Goal: Information Seeking & Learning: Learn about a topic

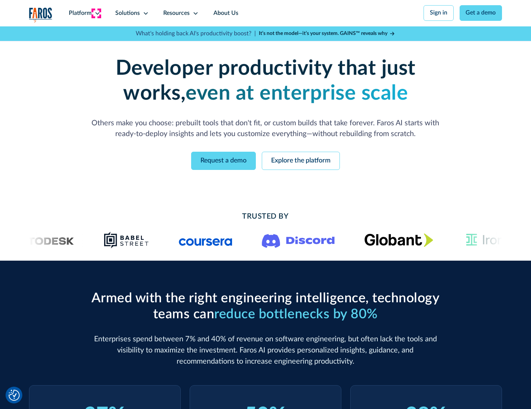
click at [96, 13] on icon at bounding box center [97, 13] width 6 height 6
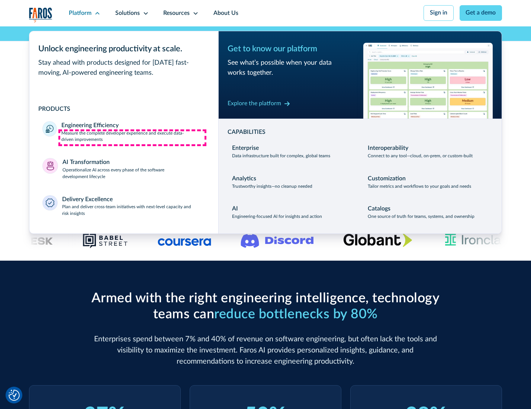
click at [132, 138] on p "Measure the complete developer experience and execute data-driven improvements" at bounding box center [132, 136] width 143 height 13
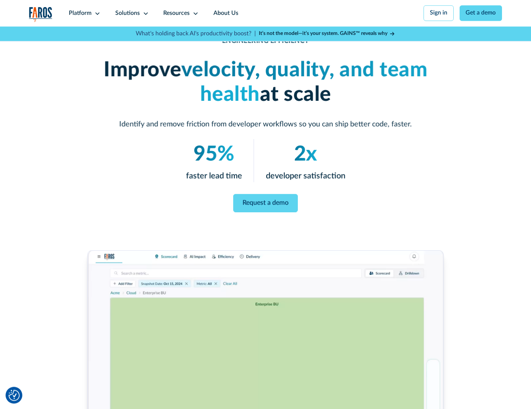
click at [265, 203] on link "Request a demo" at bounding box center [265, 203] width 64 height 18
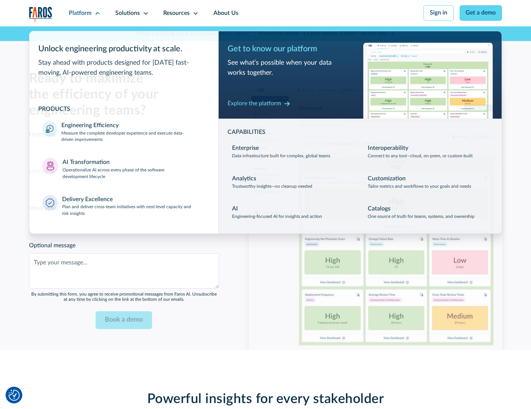
scroll to position [1618, 0]
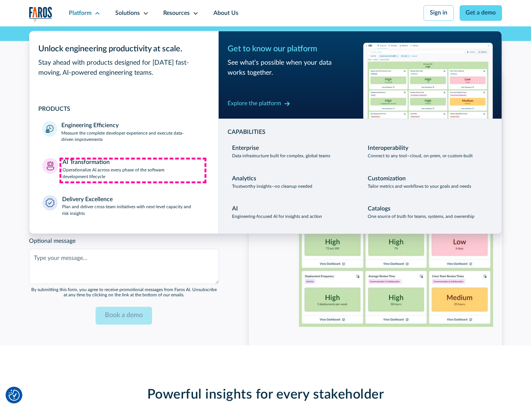
click at [133, 170] on p "Operationalize AI across every phase of the software development lifecycle" at bounding box center [133, 173] width 143 height 13
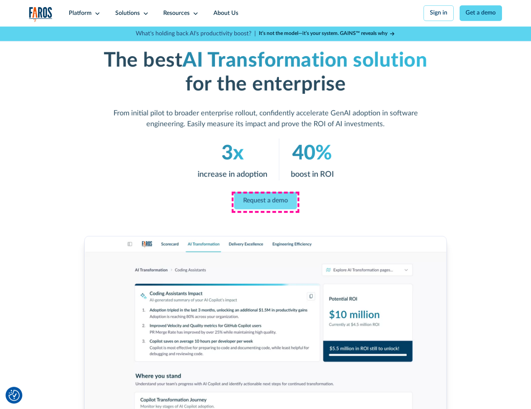
click at [265, 202] on link "Request a demo" at bounding box center [265, 200] width 63 height 17
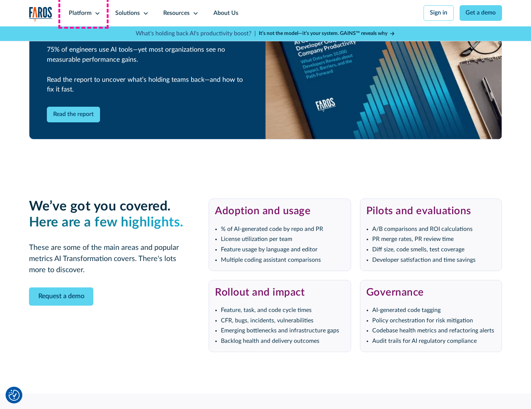
click at [83, 13] on div "Platform" at bounding box center [80, 13] width 23 height 9
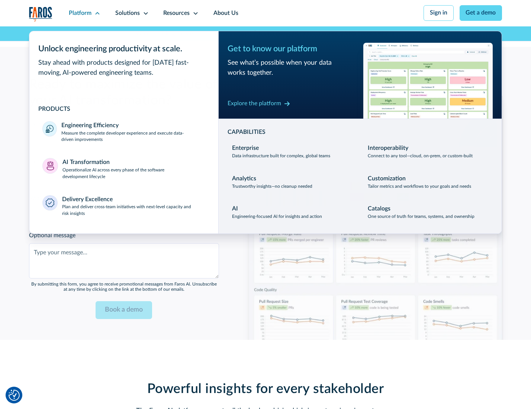
scroll to position [1797, 0]
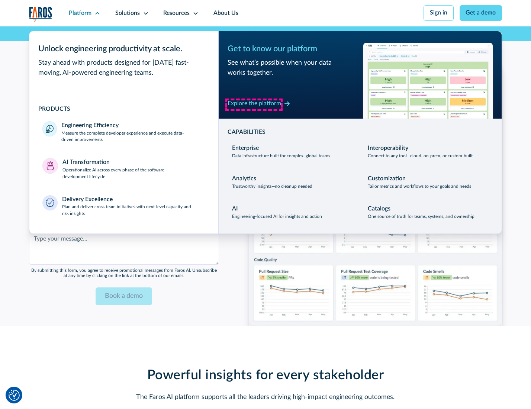
click at [254, 104] on div "Explore the platform" at bounding box center [255, 103] width 54 height 9
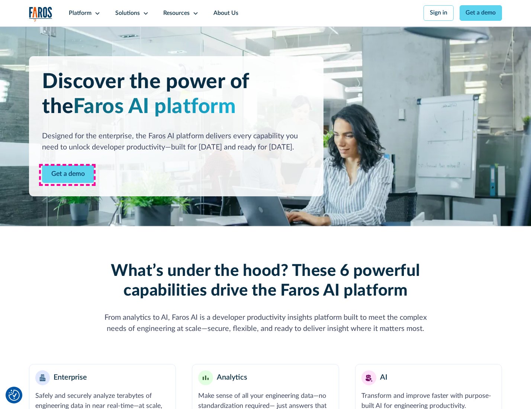
click at [67, 175] on link "Get a demo" at bounding box center [68, 174] width 52 height 18
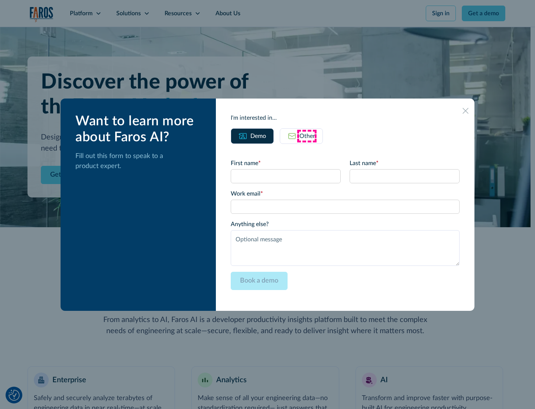
click at [307, 136] on div "Other" at bounding box center [308, 136] width 16 height 9
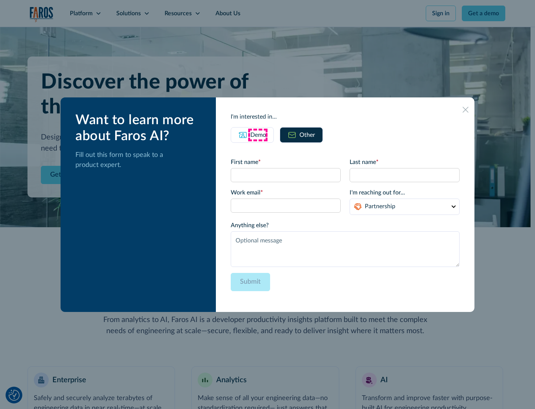
click at [258, 135] on div "Demo" at bounding box center [259, 134] width 16 height 9
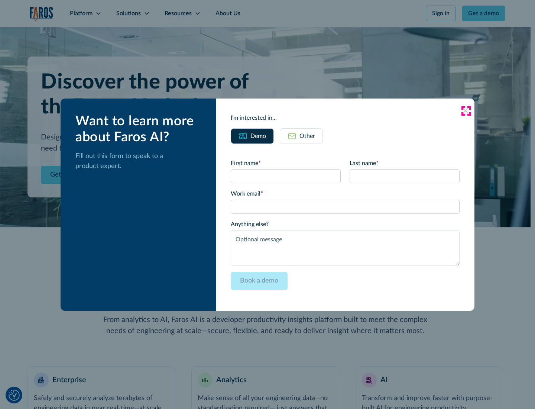
click at [466, 110] on icon at bounding box center [466, 111] width 6 height 6
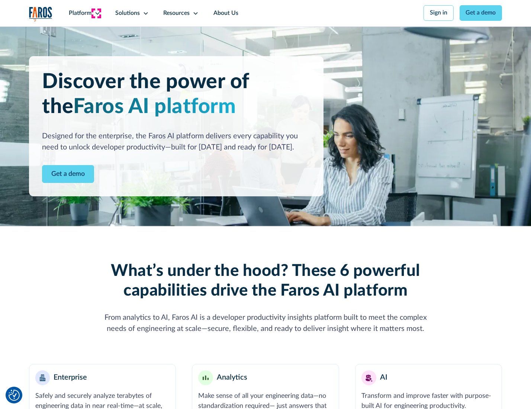
click at [96, 13] on icon at bounding box center [97, 13] width 6 height 6
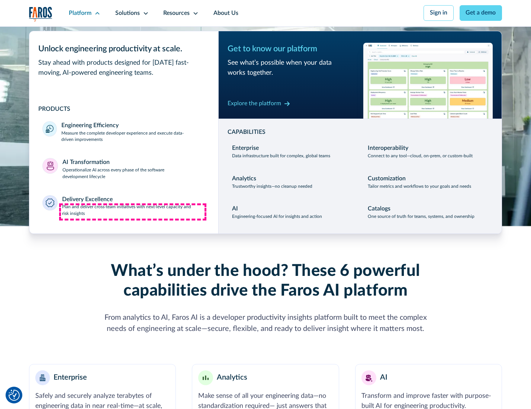
click at [133, 212] on p "Plan and deliver cross-team initiatives with next-level capacity and risk insig…" at bounding box center [133, 210] width 143 height 13
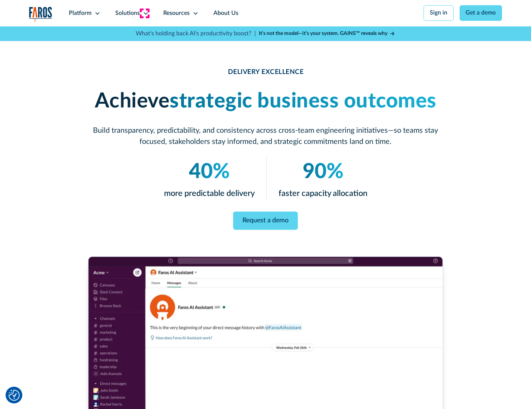
click at [144, 13] on icon at bounding box center [146, 13] width 6 height 6
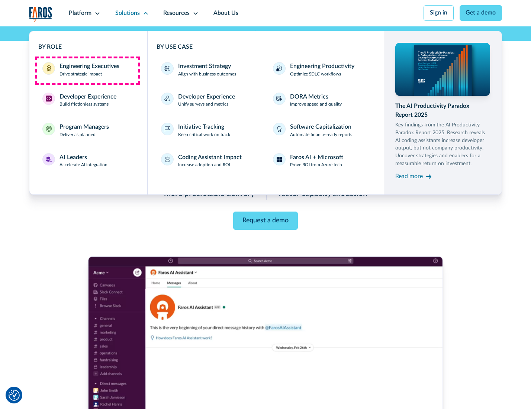
click at [87, 70] on div "Engineering Executives" at bounding box center [89, 66] width 60 height 9
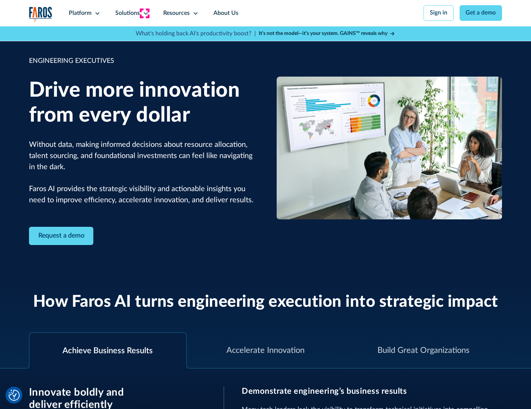
click at [144, 13] on icon at bounding box center [146, 13] width 6 height 6
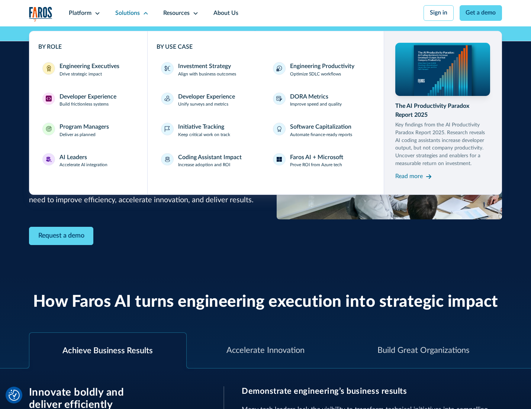
click at [87, 97] on div "Developer Experience" at bounding box center [87, 97] width 57 height 9
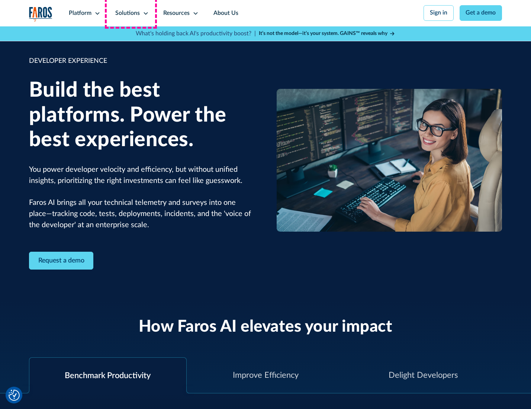
click at [131, 13] on div "Solutions" at bounding box center [127, 13] width 25 height 9
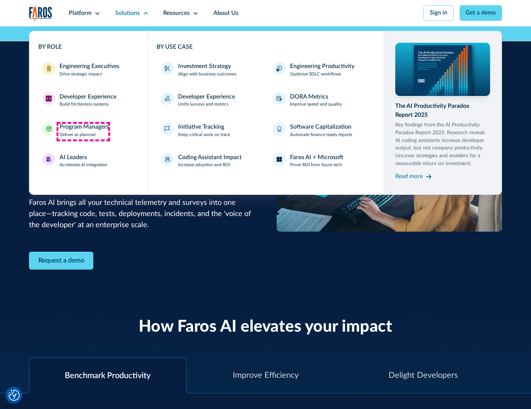
click at [83, 131] on div "Program Managers" at bounding box center [83, 127] width 49 height 9
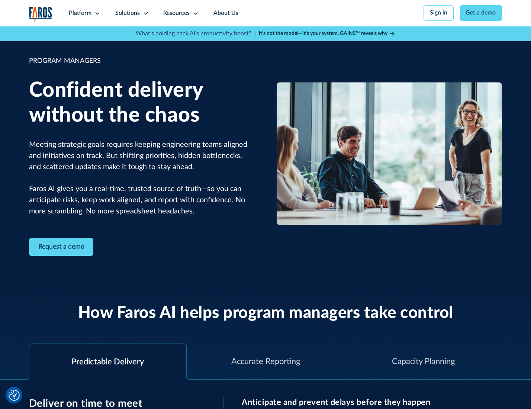
click at [144, 13] on icon at bounding box center [146, 13] width 6 height 6
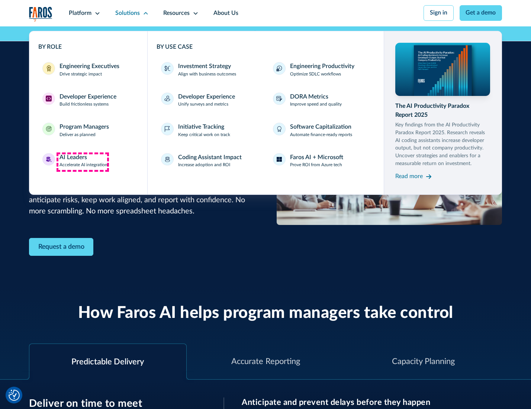
click at [83, 162] on div "AI Leaders" at bounding box center [73, 157] width 28 height 9
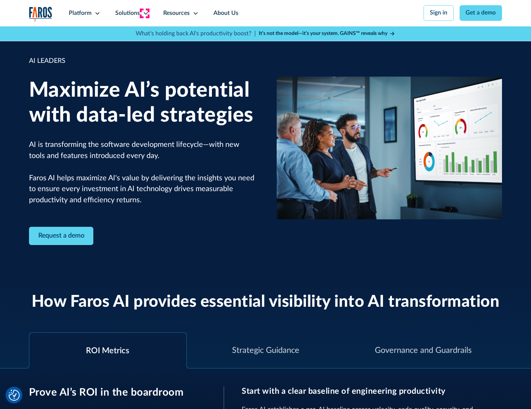
click at [144, 13] on icon at bounding box center [146, 13] width 6 height 6
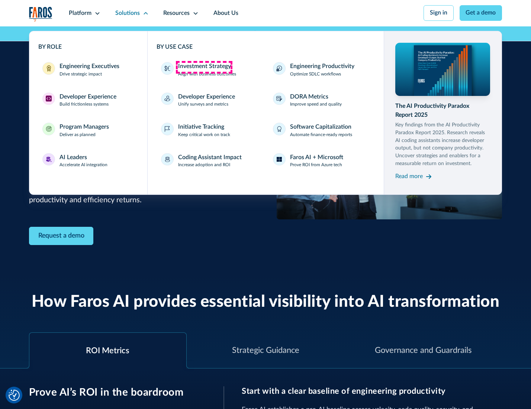
click at [204, 67] on div "Investment Strategy" at bounding box center [204, 66] width 53 height 9
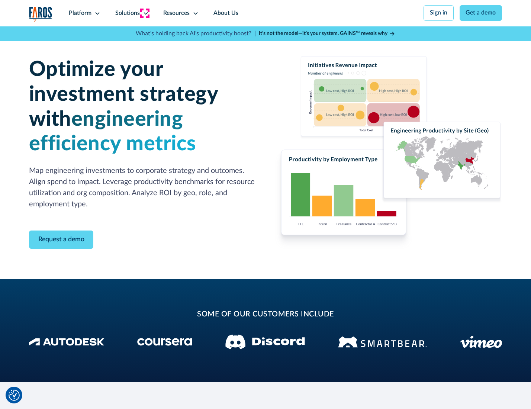
click at [144, 13] on icon at bounding box center [146, 13] width 6 height 6
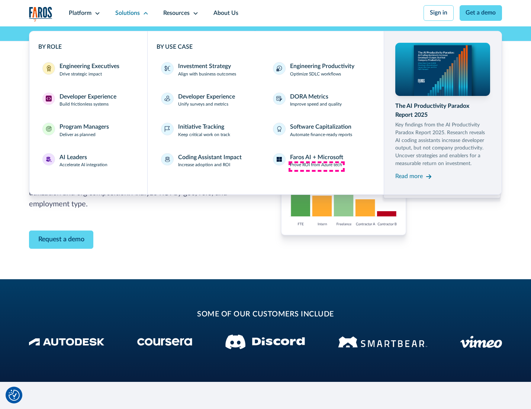
click at [316, 166] on p "Prove ROI from Azure tech" at bounding box center [316, 165] width 52 height 7
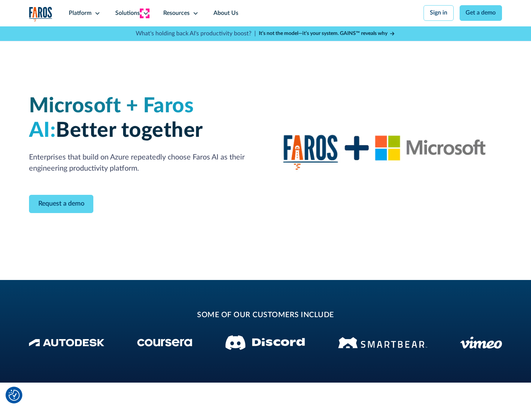
click at [144, 13] on icon at bounding box center [146, 13] width 6 height 6
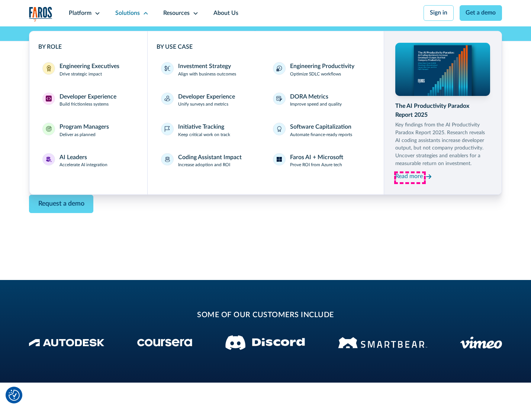
click at [410, 178] on div "Read more" at bounding box center [409, 176] width 28 height 9
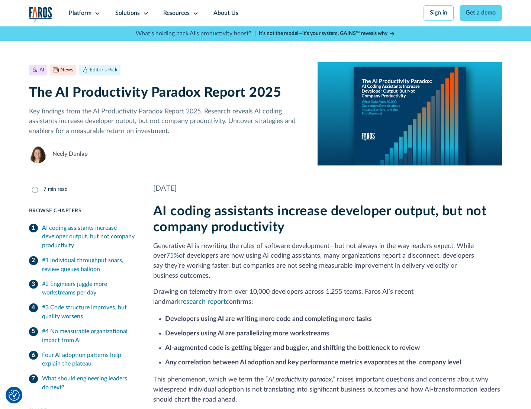
click at [195, 13] on icon at bounding box center [196, 13] width 6 height 6
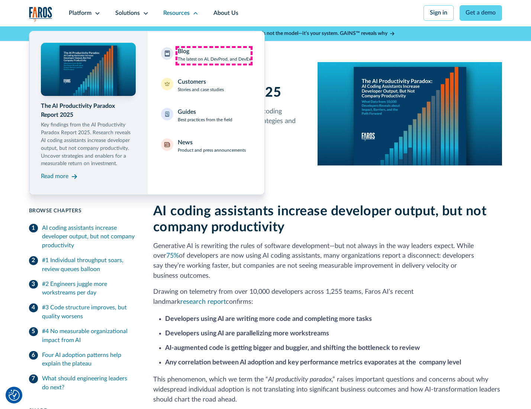
click at [214, 55] on div "Blog The latest on AI, DevProd, and DevEx" at bounding box center [214, 55] width 73 height 16
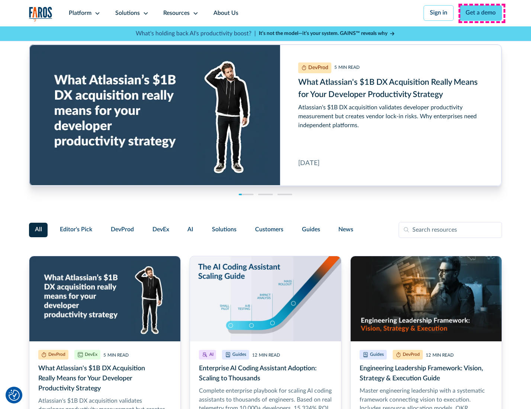
click at [481, 13] on link "Get a demo" at bounding box center [480, 13] width 43 height 16
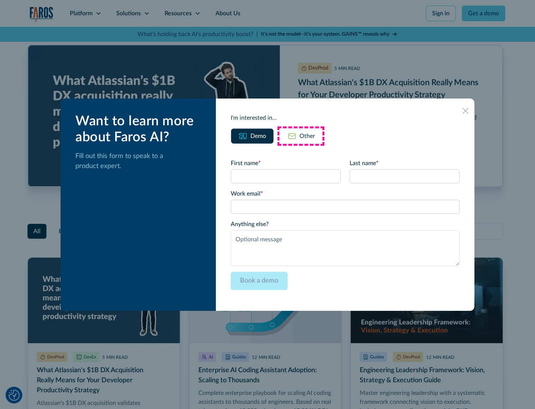
click at [301, 136] on div "Other" at bounding box center [308, 136] width 16 height 9
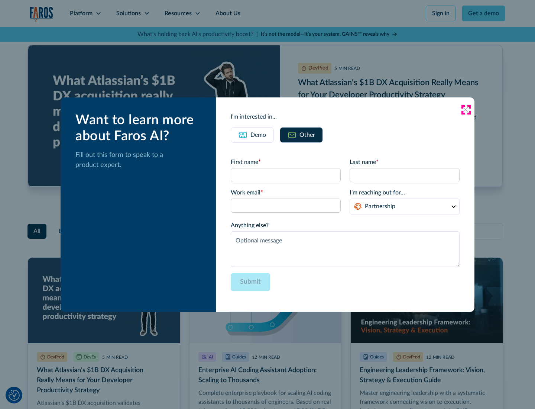
click at [466, 109] on icon at bounding box center [466, 110] width 6 height 6
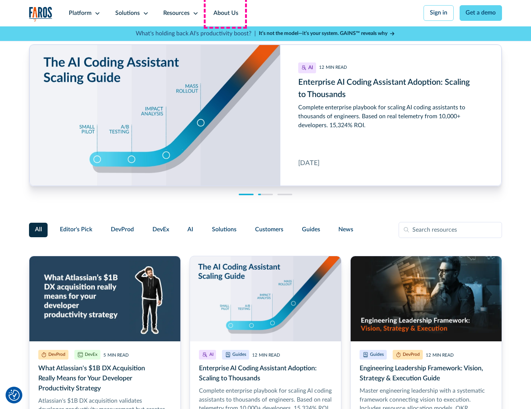
click at [225, 13] on link "About Us" at bounding box center [226, 13] width 40 height 26
